Goal: Transaction & Acquisition: Obtain resource

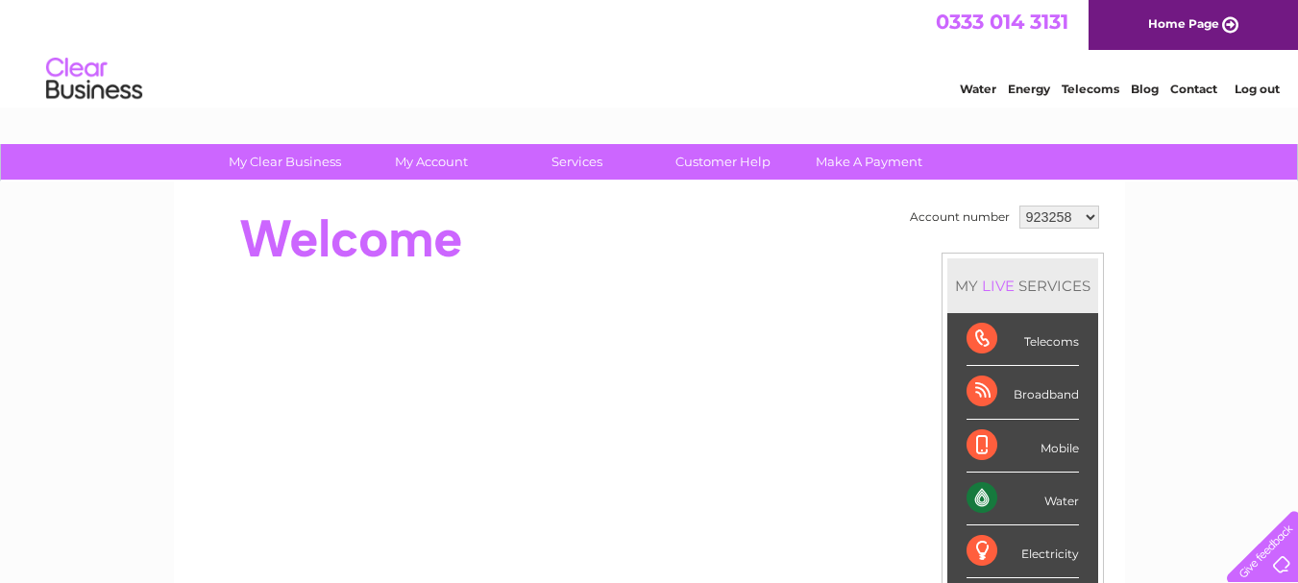
click at [1087, 213] on select "923258 1000001" at bounding box center [1060, 217] width 80 height 23
select select "1000001"
click at [1020, 206] on select "923258 1000001" at bounding box center [1060, 217] width 80 height 23
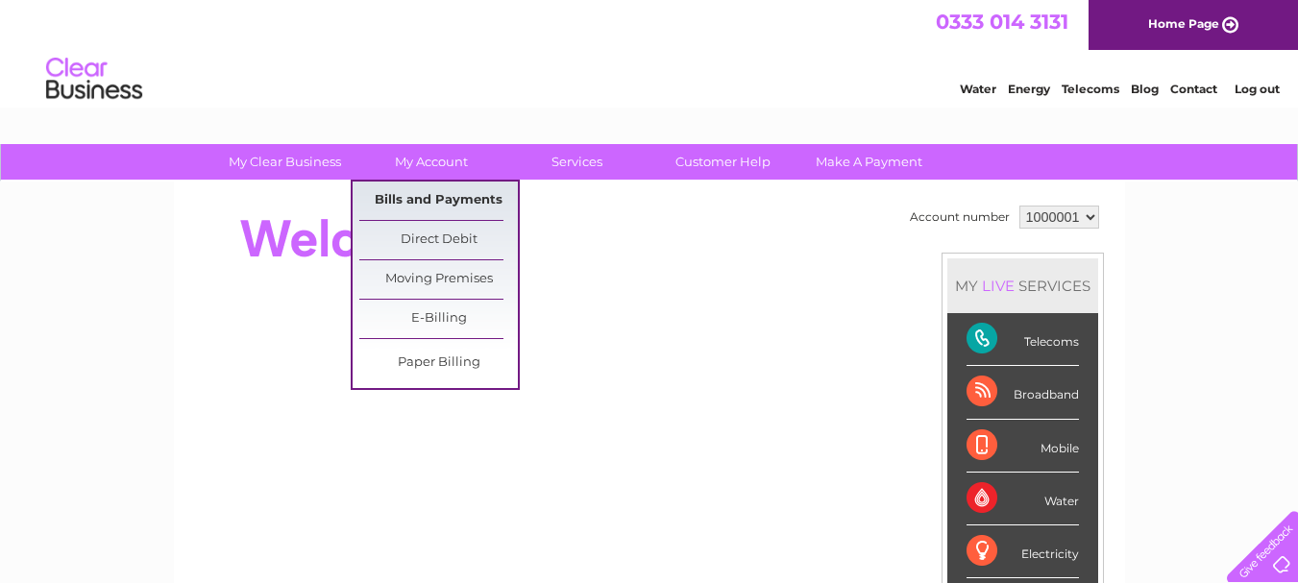
click at [426, 195] on link "Bills and Payments" at bounding box center [438, 201] width 159 height 38
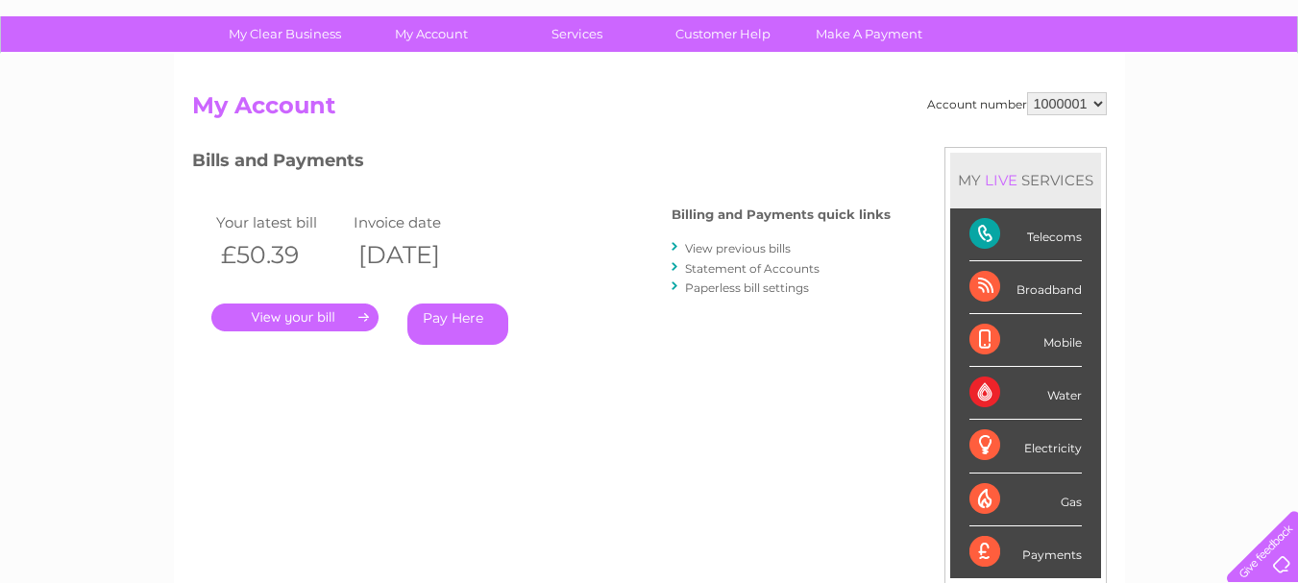
scroll to position [126, 0]
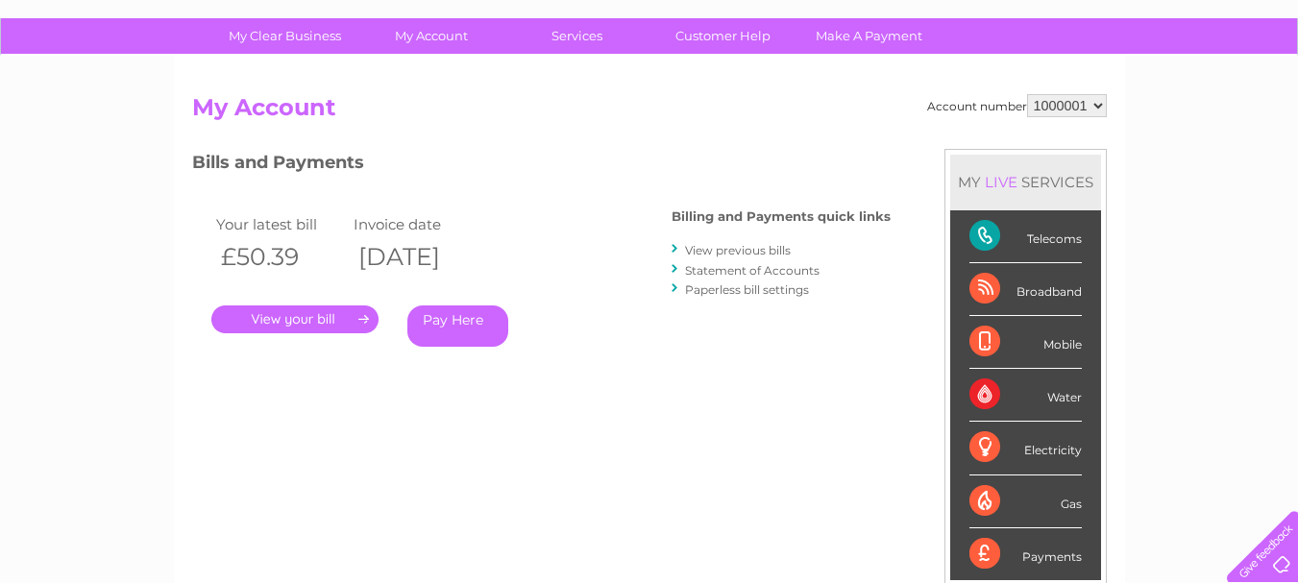
click at [722, 247] on link "View previous bills" at bounding box center [738, 250] width 106 height 14
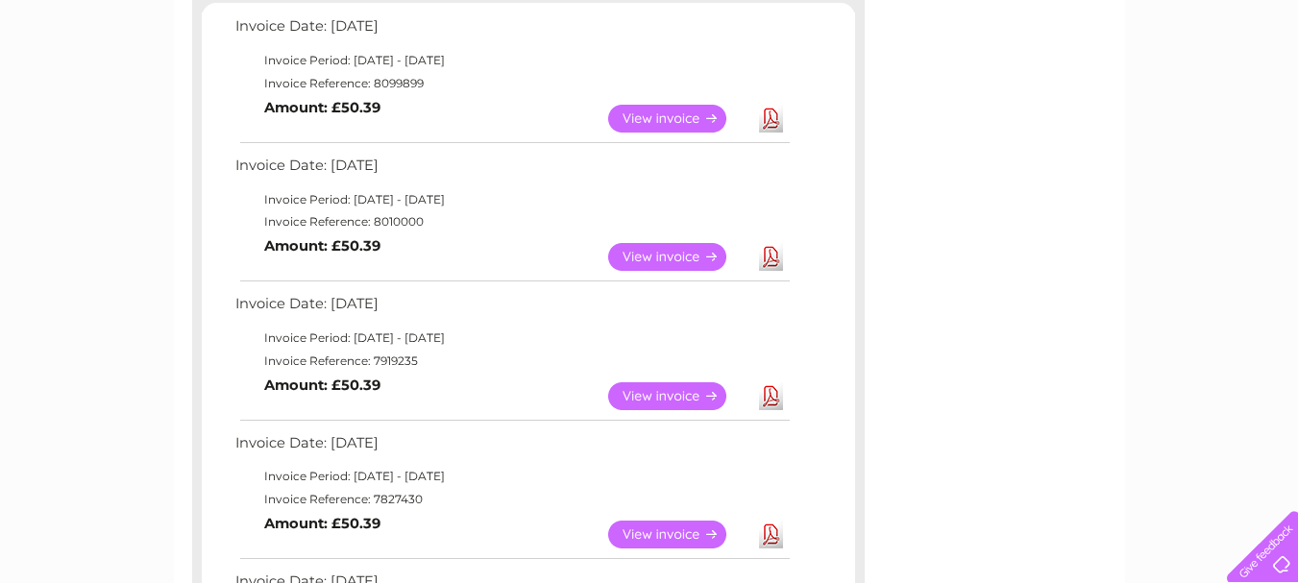
scroll to position [343, 0]
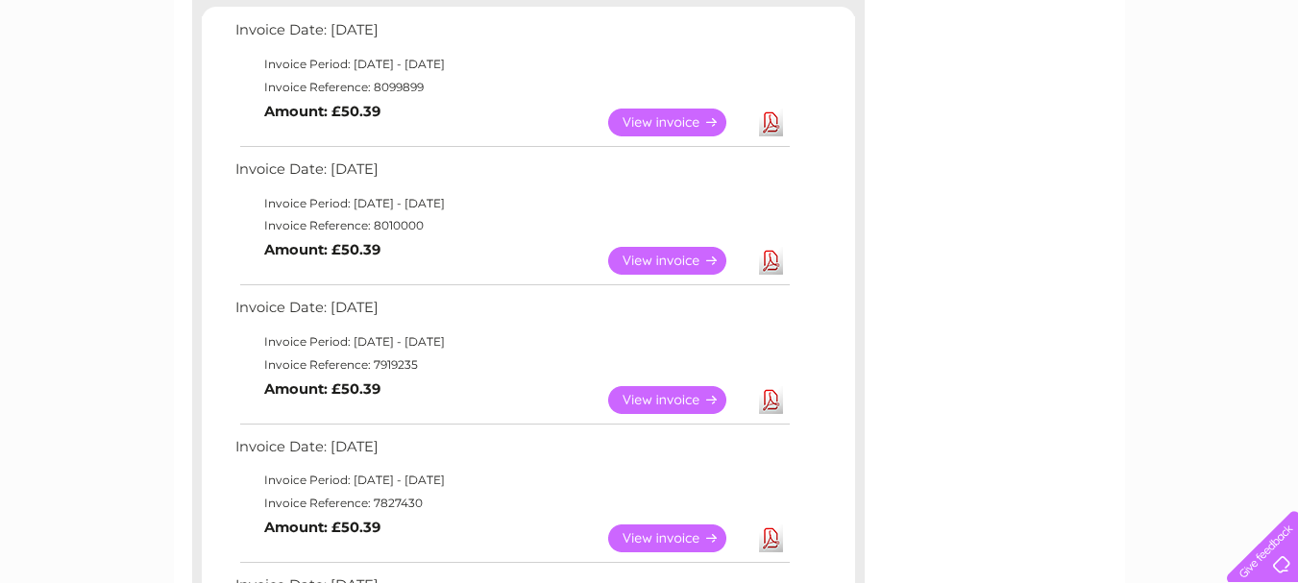
click at [769, 256] on link "Download" at bounding box center [771, 261] width 24 height 28
click at [770, 120] on link "Download" at bounding box center [771, 123] width 24 height 28
